Goal: Information Seeking & Learning: Check status

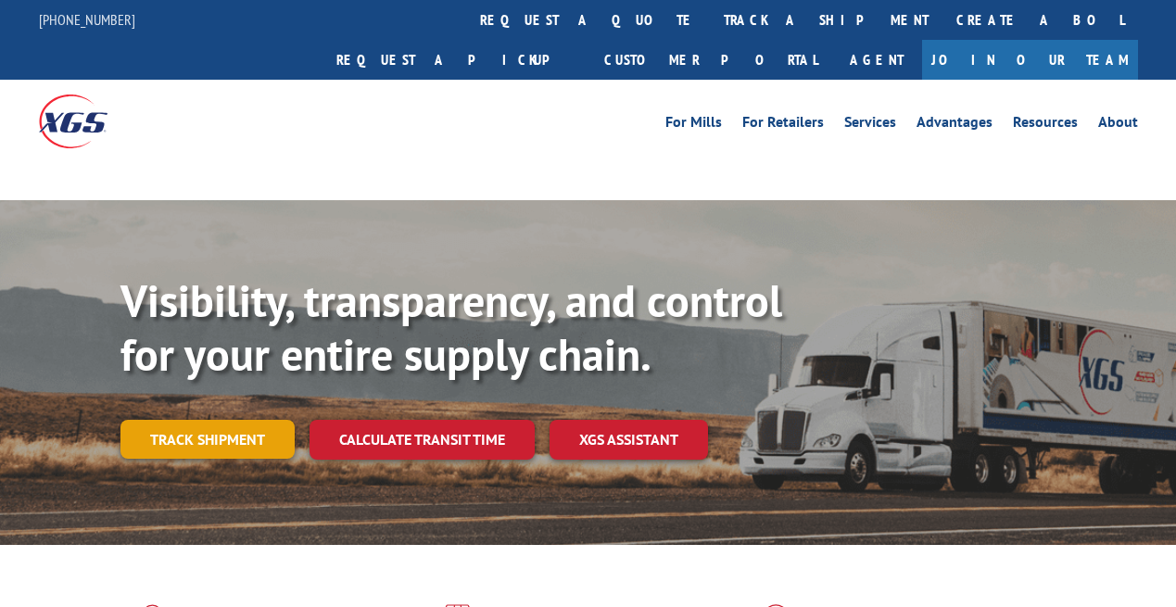
click at [246, 420] on link "Track shipment" at bounding box center [207, 439] width 174 height 39
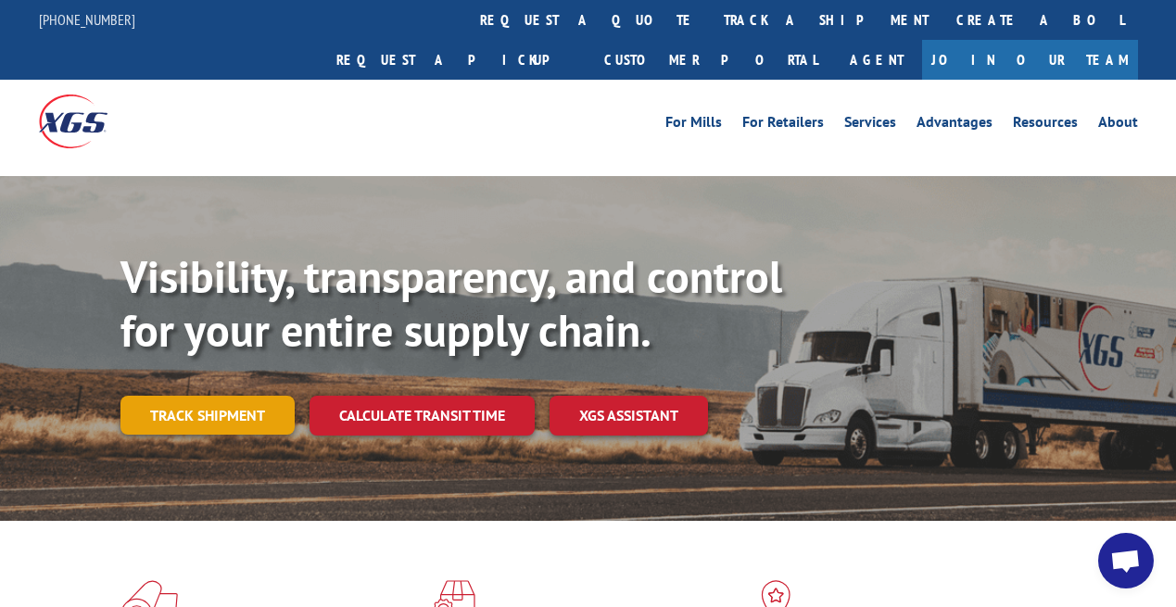
click at [207, 396] on link "Track shipment" at bounding box center [207, 415] width 174 height 39
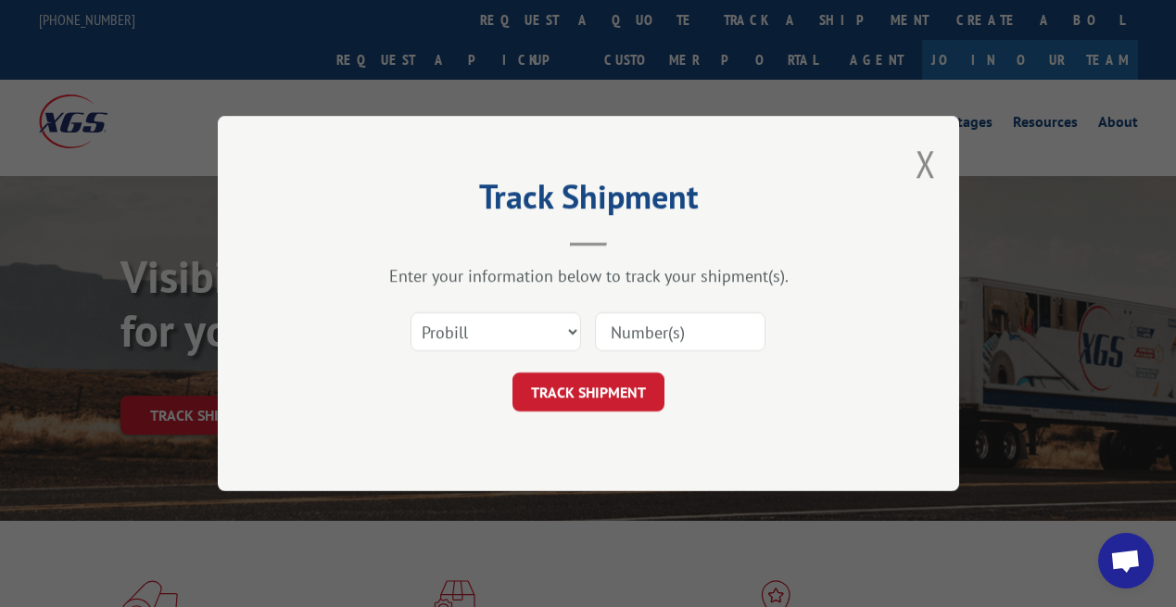
click at [637, 317] on input at bounding box center [680, 331] width 171 height 39
paste input "XGS PRO 17605228"
drag, startPoint x: 679, startPoint y: 333, endPoint x: 558, endPoint y: 332, distance: 121.4
click at [555, 332] on div "Select category... Probill BOL PO XGS PRO 17605228" at bounding box center [588, 331] width 556 height 61
type input "17605228"
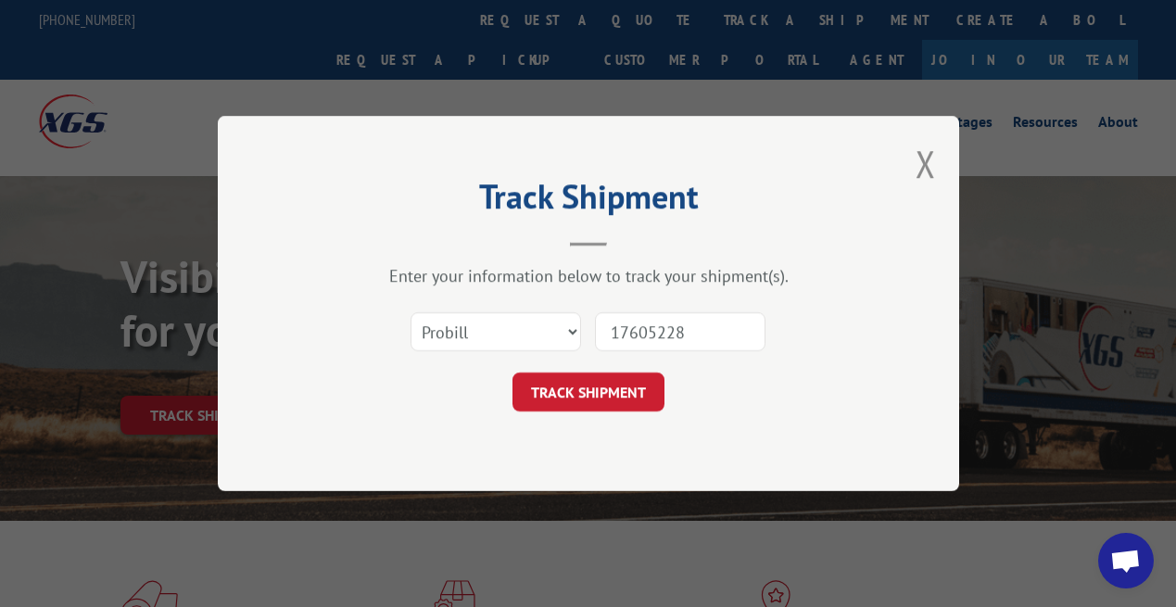
click at [610, 412] on div "Track Shipment Enter your information below to track your shipment(s). Select c…" at bounding box center [588, 303] width 741 height 375
click at [603, 398] on button "TRACK SHIPMENT" at bounding box center [588, 392] width 152 height 39
